Goal: Navigation & Orientation: Understand site structure

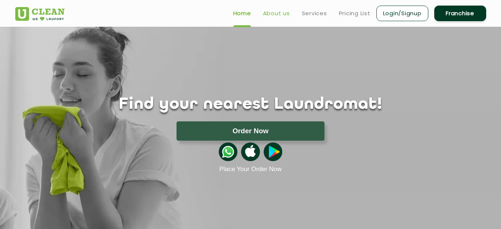
click at [283, 12] on link "About us" at bounding box center [276, 13] width 27 height 9
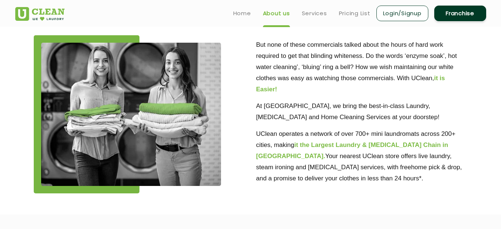
scroll to position [169, 0]
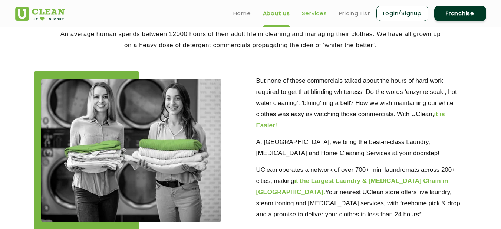
click at [311, 10] on link "Services" at bounding box center [314, 13] width 25 height 9
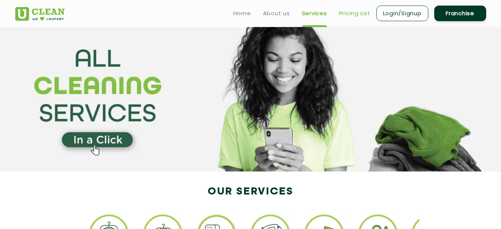
click at [354, 14] on link "Pricing List" at bounding box center [355, 13] width 32 height 9
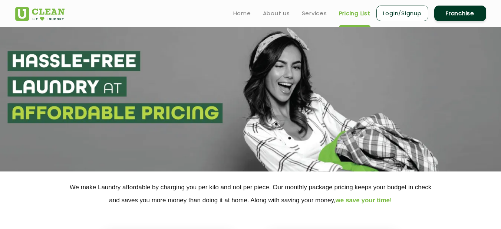
select select "0"
click at [407, 15] on link "Login/Signup" at bounding box center [402, 14] width 52 height 16
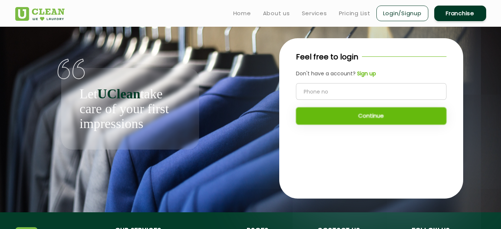
click at [452, 9] on link "Franchise" at bounding box center [460, 14] width 52 height 16
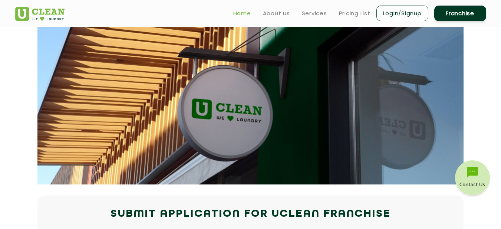
click at [237, 13] on link "Home" at bounding box center [242, 13] width 18 height 9
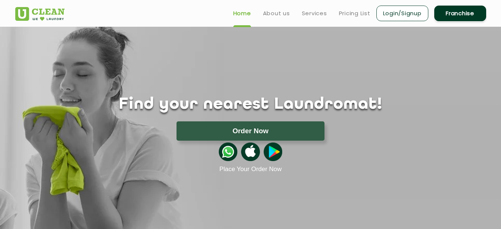
click at [296, 6] on ul "Home About us Services Pricing List Login/Signup Franchise" at bounding box center [356, 12] width 259 height 17
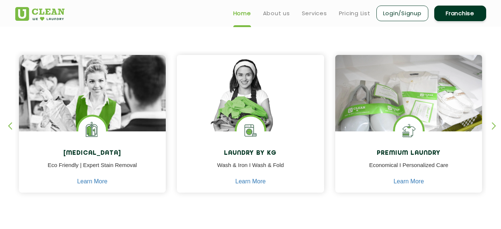
scroll to position [293, 0]
